Goal: Information Seeking & Learning: Learn about a topic

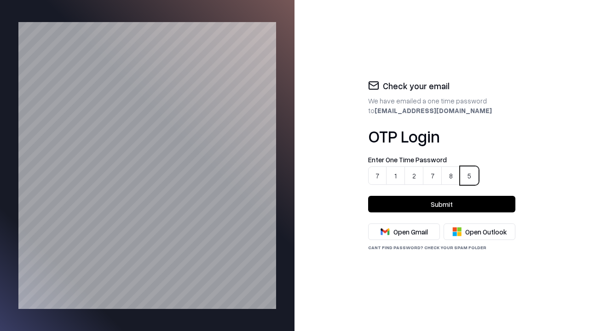
type input "******"
click at [442, 204] on button "Submit" at bounding box center [441, 204] width 147 height 17
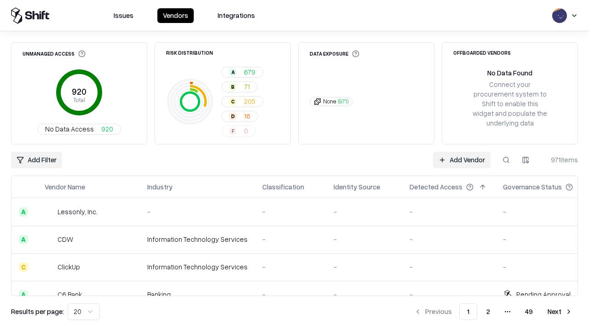
click at [82, 312] on html "Issues Vendors Integrations Unmanaged Access 920 Total No Data Access 920 Risk …" at bounding box center [294, 165] width 589 height 331
click at [560, 312] on button "Next" at bounding box center [560, 312] width 36 height 17
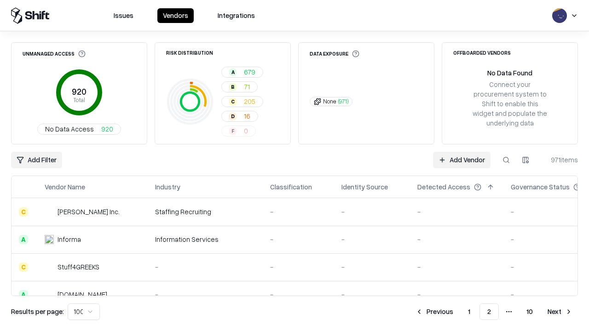
click at [560, 312] on button "Next" at bounding box center [560, 312] width 36 height 17
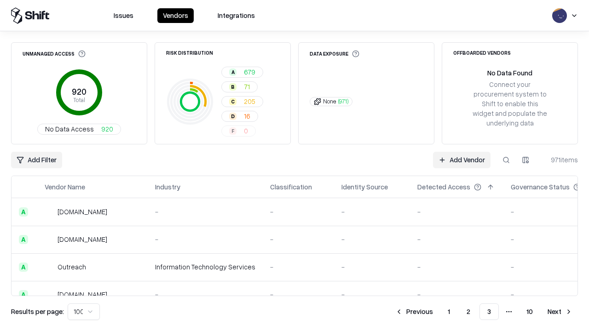
click at [560, 312] on button "Next" at bounding box center [560, 312] width 36 height 17
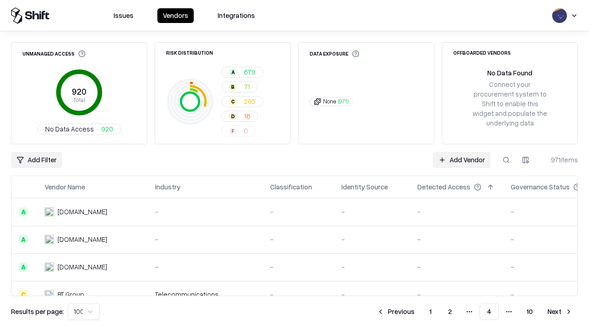
click at [560, 312] on button "Next" at bounding box center [560, 312] width 36 height 17
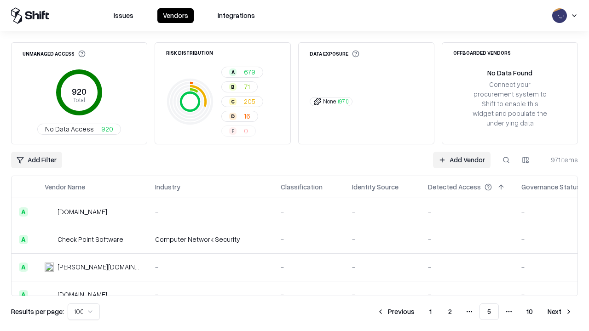
click at [560, 312] on button "Next" at bounding box center [560, 312] width 36 height 17
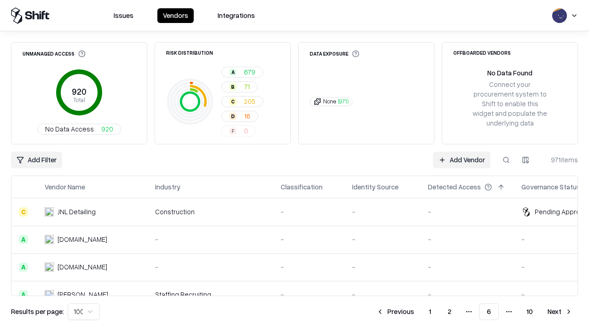
click at [560, 312] on button "Next" at bounding box center [560, 312] width 36 height 17
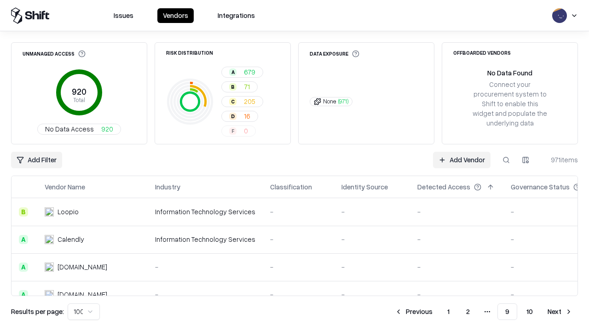
click at [560, 312] on button "Next" at bounding box center [560, 312] width 36 height 17
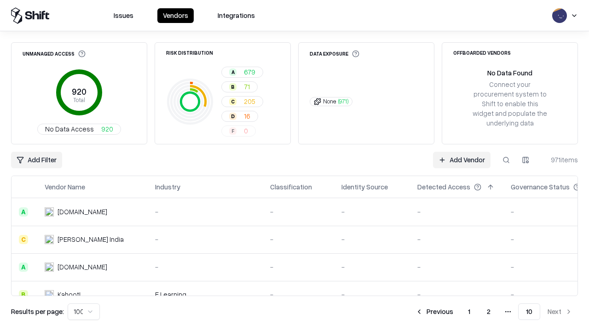
click at [435, 312] on button "Previous" at bounding box center [434, 312] width 49 height 17
click at [415, 312] on button "Previous" at bounding box center [434, 312] width 49 height 17
click at [396, 312] on button "Previous" at bounding box center [395, 312] width 49 height 17
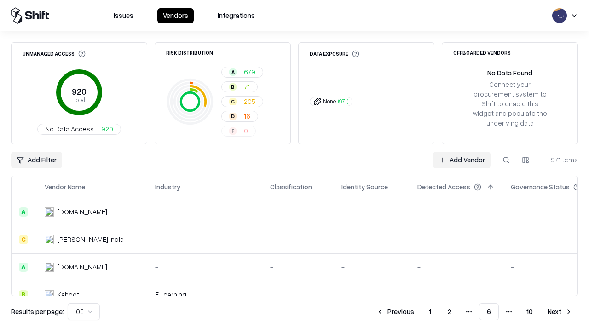
click at [396, 312] on button "Previous" at bounding box center [395, 312] width 49 height 17
click at [415, 312] on button "Previous" at bounding box center [414, 312] width 49 height 17
click at [435, 312] on button "Previous" at bounding box center [434, 312] width 49 height 17
click at [82, 312] on html "Issues Vendors Integrations Unmanaged Access 920 Total No Data Access 920 Risk …" at bounding box center [294, 165] width 589 height 331
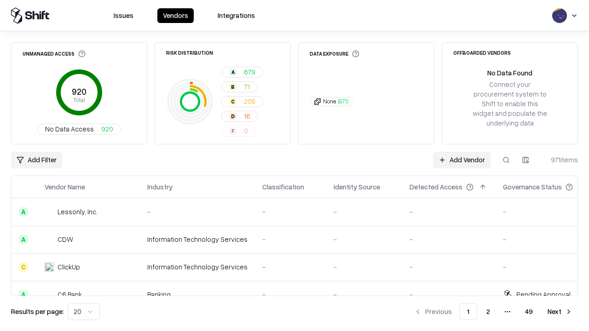
click at [295, 166] on div "Add Filter Add Vendor 971 items" at bounding box center [294, 160] width 567 height 17
click at [36, 160] on html "Issues Vendors Integrations Unmanaged Access 920 Total No Data Access 920 Risk …" at bounding box center [294, 165] width 589 height 331
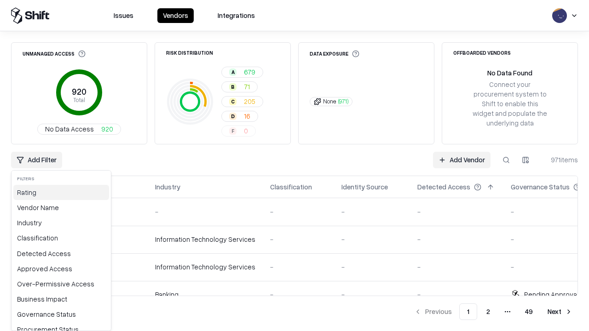
click at [58, 192] on div "Rating" at bounding box center [61, 192] width 96 height 15
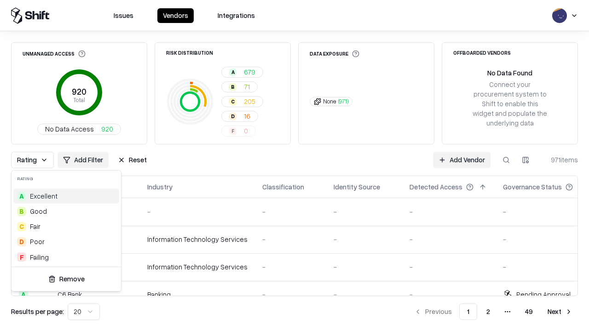
click at [295, 166] on html "Issues Vendors Integrations Unmanaged Access 920 Total No Data Access 920 Risk …" at bounding box center [294, 165] width 589 height 331
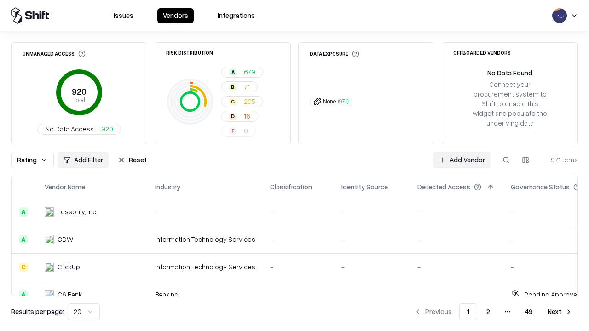
click at [130, 160] on button "Reset" at bounding box center [132, 160] width 40 height 17
click at [295, 166] on div "Rating Add Filter Reset Add Vendor 971 items" at bounding box center [294, 160] width 567 height 17
click at [36, 160] on html "Issues Vendors Integrations Unmanaged Access 920 Total No Data Access 920 Risk …" at bounding box center [294, 165] width 589 height 331
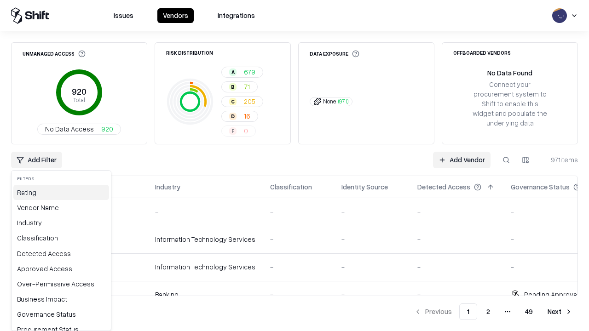
click at [58, 192] on div "Rating" at bounding box center [61, 192] width 96 height 15
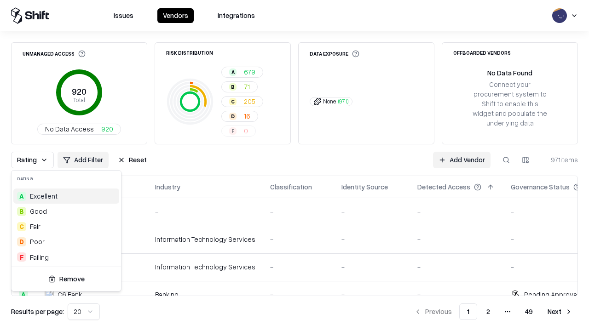
click at [64, 211] on div "B Good" at bounding box center [66, 211] width 106 height 15
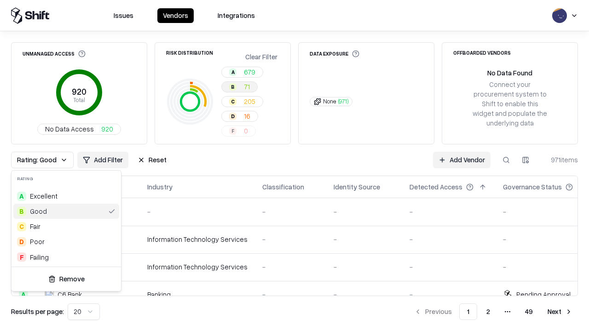
scroll to position [0, 2]
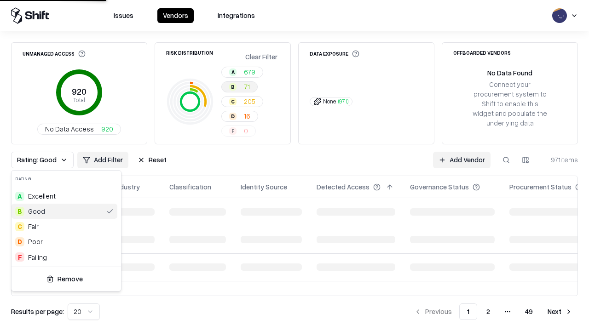
click at [295, 166] on html "Issues Vendors Integrations Unmanaged Access 920 Total No Data Access 920 Risk …" at bounding box center [294, 165] width 589 height 331
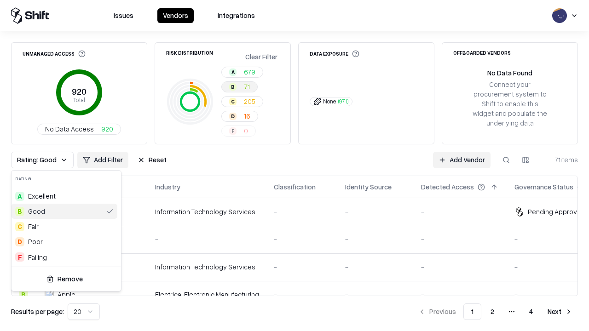
click at [295, 166] on div "Rating: Good Add Filter Reset Add Vendor 71 items" at bounding box center [294, 160] width 567 height 17
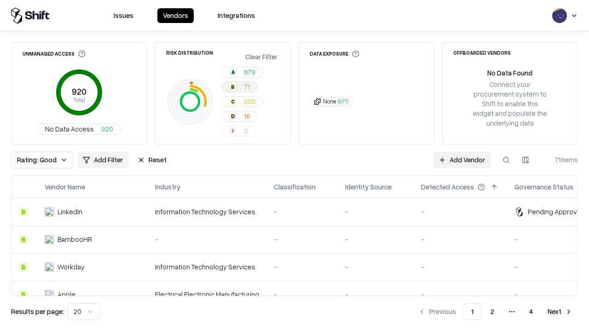
click at [149, 160] on button "Reset" at bounding box center [152, 160] width 40 height 17
click at [295, 166] on div "Rating: Good Add Filter Reset Add Vendor 71 items" at bounding box center [294, 160] width 567 height 17
click at [36, 160] on html "Issues Vendors Integrations Unmanaged Access 920 Total No Data Access 920 Risk …" at bounding box center [294, 165] width 589 height 331
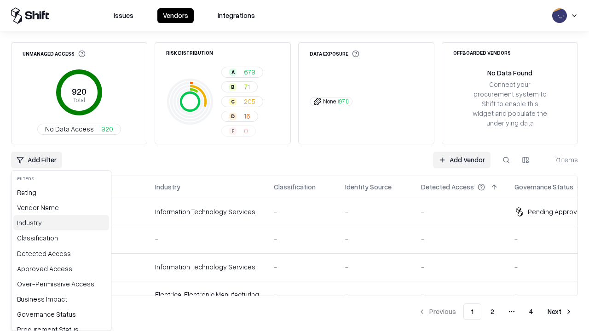
click at [58, 223] on div "Industry" at bounding box center [61, 222] width 96 height 15
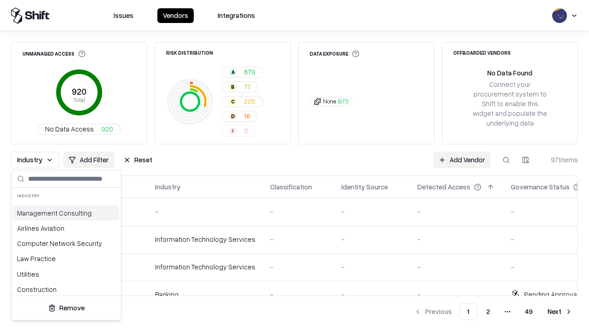
click at [295, 166] on html "Issues Vendors Integrations Unmanaged Access 920 Total No Data Access 920 Risk …" at bounding box center [294, 165] width 589 height 331
click at [135, 160] on button "Reset" at bounding box center [138, 160] width 40 height 17
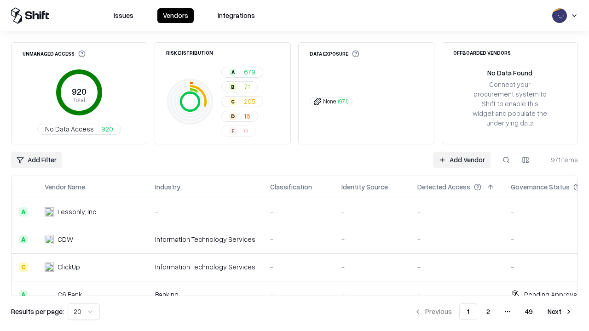
click at [295, 166] on div "Add Filter Add Vendor 971 items" at bounding box center [294, 160] width 567 height 17
click at [36, 160] on html "Issues Vendors Integrations Unmanaged Access 920 Total No Data Access 920 Risk …" at bounding box center [294, 165] width 589 height 331
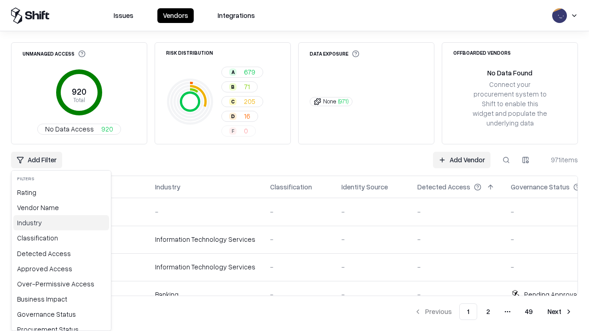
click at [58, 223] on div "Industry" at bounding box center [61, 222] width 96 height 15
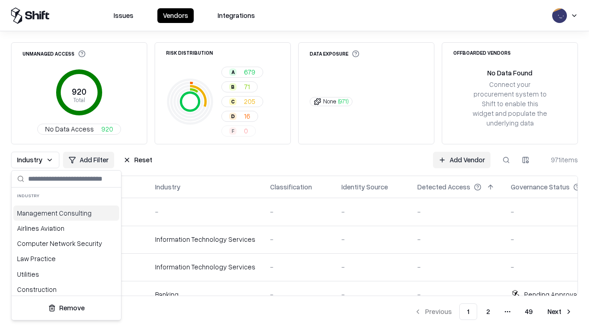
click at [64, 297] on div "Information Technology Services" at bounding box center [66, 309] width 106 height 25
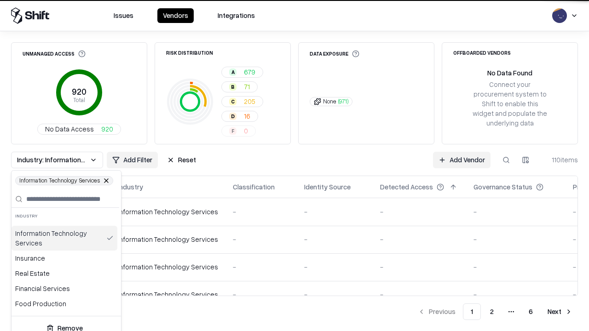
click at [295, 166] on html "Issues Vendors Integrations Unmanaged Access 920 Total No Data Access 920 Risk …" at bounding box center [294, 165] width 589 height 331
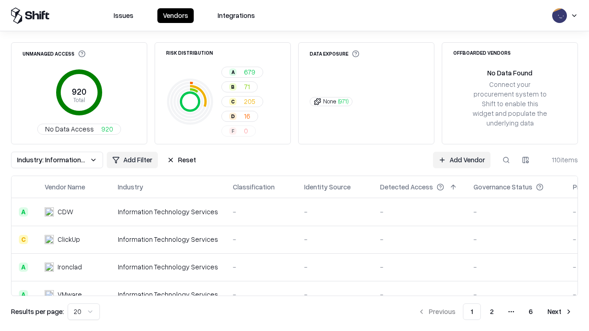
click at [295, 166] on div "Industry: Information Technology Services Add Filter Reset Add Vendor 110 items" at bounding box center [294, 160] width 567 height 17
click at [180, 160] on button "Reset" at bounding box center [182, 160] width 40 height 17
click at [295, 166] on div "Add Filter Add Vendor 110 items" at bounding box center [294, 160] width 567 height 17
click at [36, 160] on html "Issues Vendors Integrations Unmanaged Access 920 Total No Data Access 920 Risk …" at bounding box center [294, 165] width 589 height 331
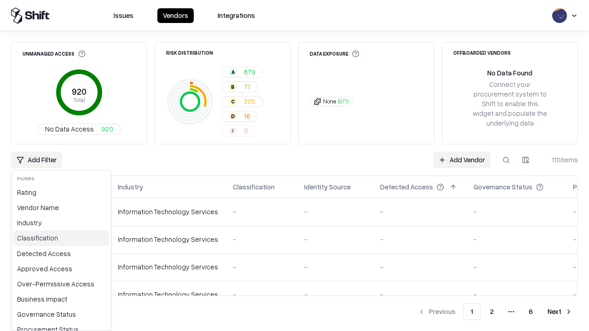
click at [58, 238] on div "Classification" at bounding box center [61, 238] width 96 height 15
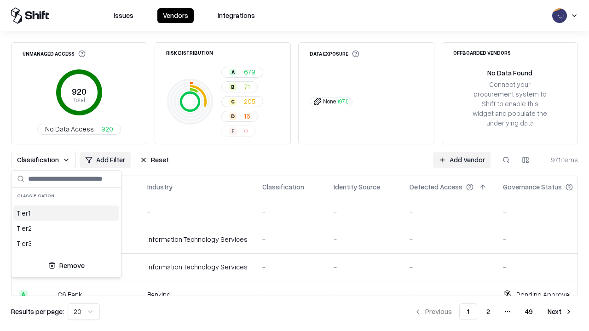
click at [295, 166] on html "Issues Vendors Integrations Unmanaged Access 920 Total No Data Access 920 Risk …" at bounding box center [294, 165] width 589 height 331
click at [151, 160] on button "Reset" at bounding box center [154, 160] width 40 height 17
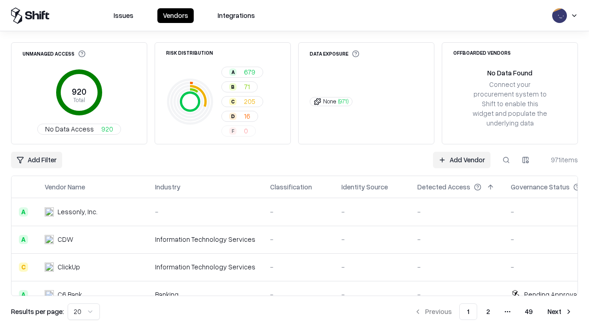
click at [295, 166] on div "Add Filter Add Vendor 971 items" at bounding box center [294, 160] width 567 height 17
click at [36, 160] on html "Issues Vendors Integrations Unmanaged Access 920 Total No Data Access 920 Risk …" at bounding box center [294, 165] width 589 height 331
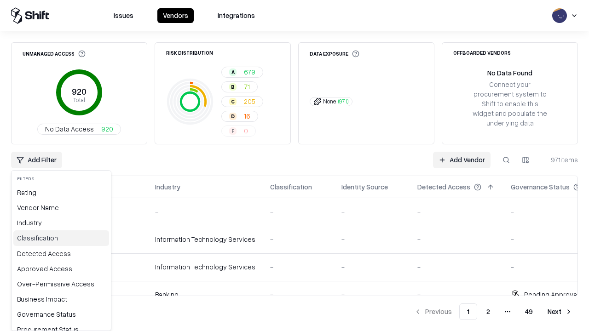
click at [58, 238] on div "Classification" at bounding box center [61, 238] width 96 height 15
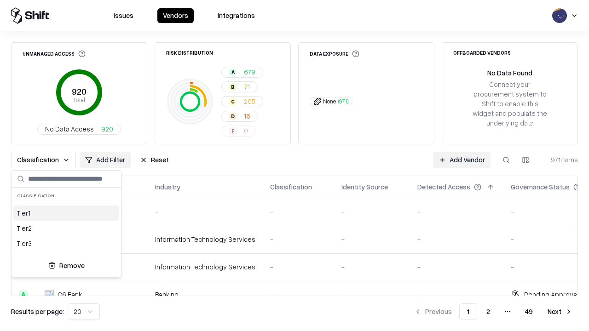
click at [64, 228] on div "Tier 2" at bounding box center [66, 228] width 106 height 15
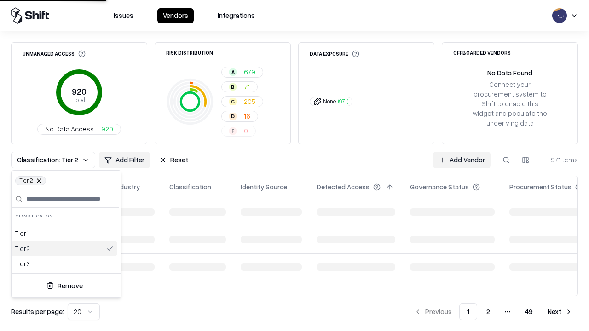
click at [295, 166] on html "Issues Vendors Integrations Unmanaged Access 920 Total No Data Access 920 Risk …" at bounding box center [294, 165] width 589 height 331
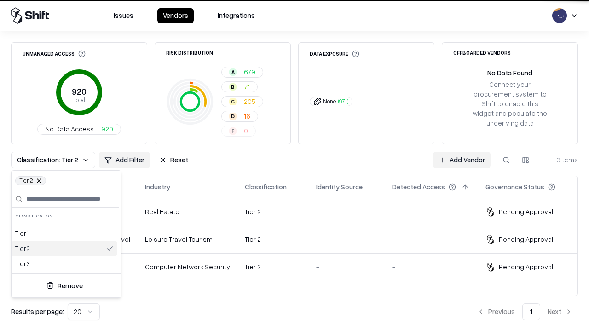
click at [295, 166] on html "Issues Vendors Integrations Unmanaged Access 920 Total No Data Access 920 Risk …" at bounding box center [294, 165] width 589 height 331
click at [170, 160] on button "Reset" at bounding box center [174, 160] width 40 height 17
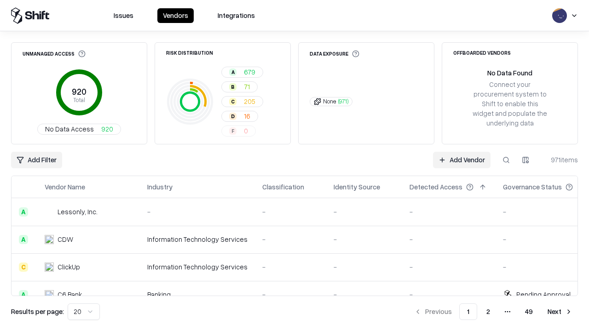
click at [526, 160] on html "Issues Vendors Integrations Unmanaged Access 920 Total No Data Access 920 Risk …" at bounding box center [294, 165] width 589 height 331
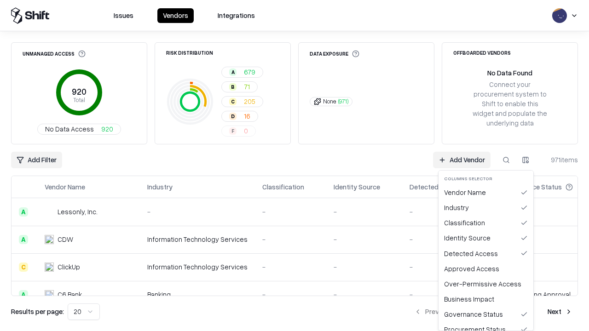
click at [295, 166] on html "Issues Vendors Integrations Unmanaged Access 920 Total No Data Access 920 Risk …" at bounding box center [294, 165] width 589 height 331
click at [526, 160] on button "button" at bounding box center [525, 160] width 17 height 17
click at [526, 160] on html "Issues Vendors Integrations Unmanaged Access 920 Total No Data Access 920 Risk …" at bounding box center [294, 165] width 589 height 331
click at [486, 192] on div "Vendor Name" at bounding box center [486, 192] width 91 height 15
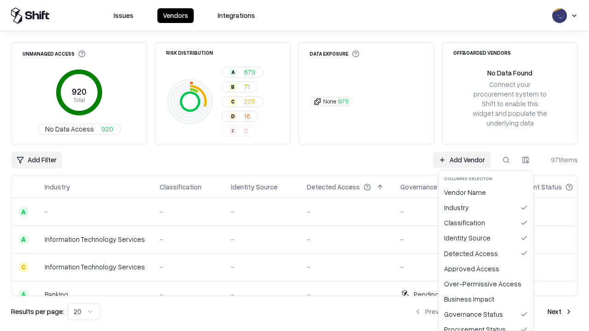
click at [526, 160] on button "button" at bounding box center [525, 160] width 17 height 17
click at [526, 160] on html "Issues Vendors Integrations Unmanaged Access 920 Total No Data Access 920 Risk …" at bounding box center [294, 165] width 589 height 331
click at [486, 192] on div "Vendor Name" at bounding box center [486, 192] width 91 height 15
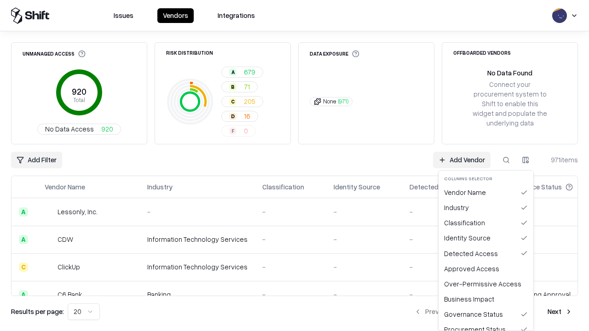
click at [526, 160] on button "button" at bounding box center [525, 160] width 17 height 17
click at [526, 160] on html "Issues Vendors Integrations Unmanaged Access 920 Total No Data Access 920 Risk …" at bounding box center [294, 165] width 589 height 331
click at [486, 208] on div "Industry" at bounding box center [486, 207] width 91 height 15
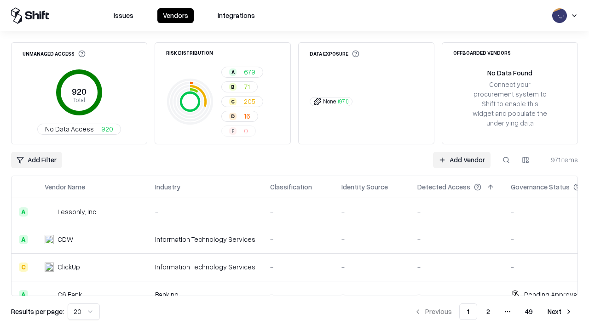
click at [82, 312] on html "Issues Vendors Integrations Unmanaged Access 920 Total No Data Access 920 Risk …" at bounding box center [294, 165] width 589 height 331
click at [560, 312] on button "Next" at bounding box center [560, 312] width 36 height 17
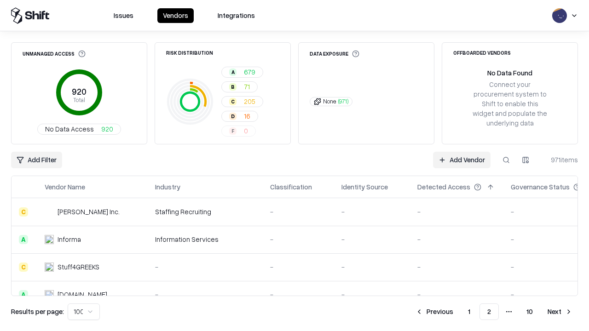
click at [560, 312] on button "Next" at bounding box center [560, 312] width 36 height 17
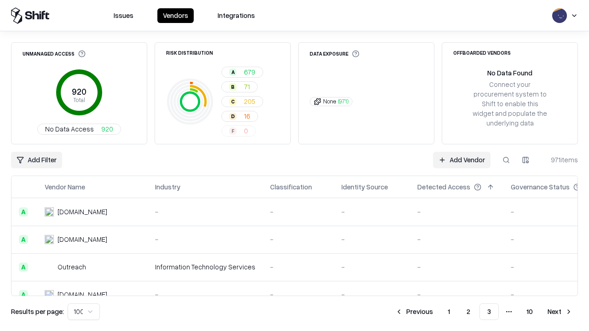
click at [560, 312] on button "Next" at bounding box center [560, 312] width 36 height 17
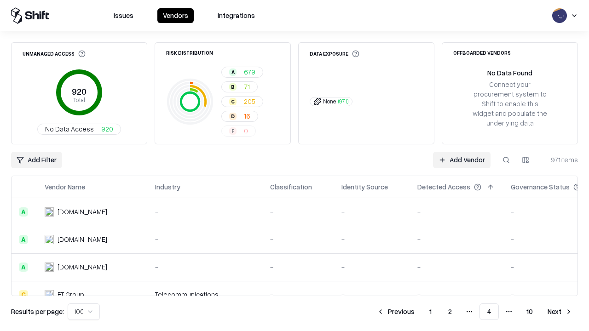
click at [560, 312] on button "Next" at bounding box center [560, 312] width 36 height 17
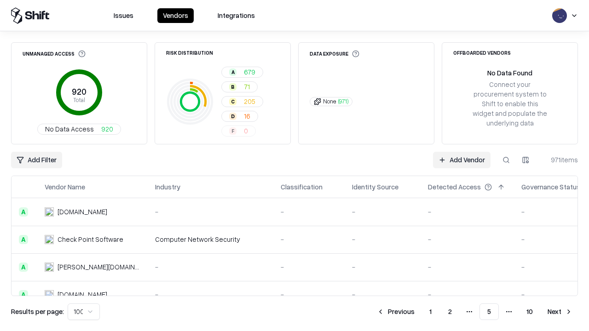
click at [560, 312] on button "Next" at bounding box center [560, 312] width 36 height 17
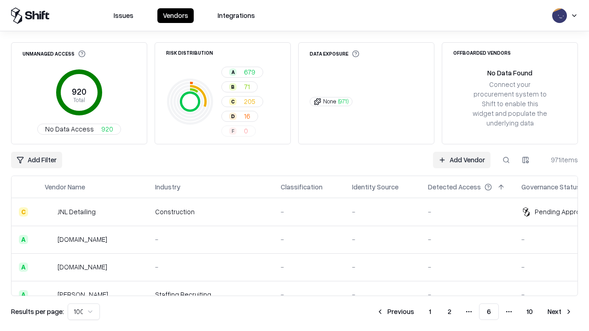
click at [560, 312] on button "Next" at bounding box center [560, 312] width 36 height 17
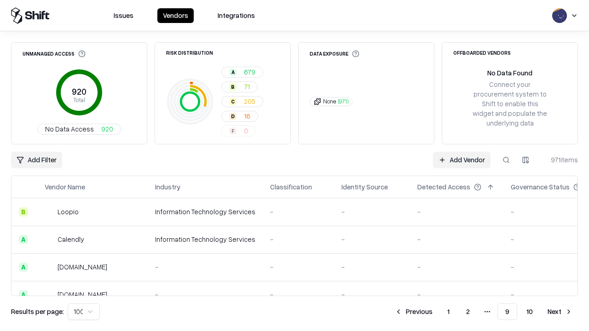
click at [560, 312] on button "Next" at bounding box center [560, 312] width 36 height 17
